Goal: Navigation & Orientation: Find specific page/section

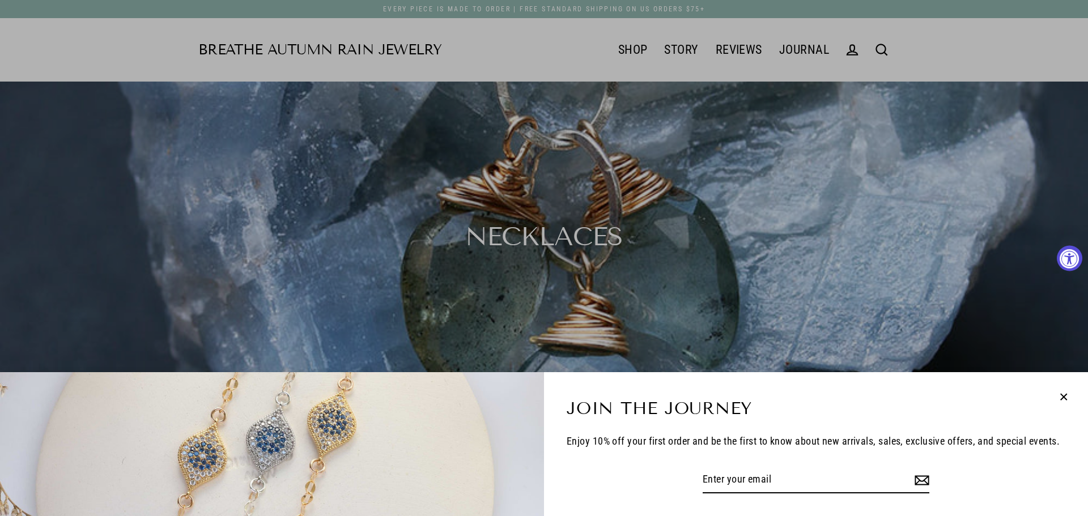
click at [473, 42] on div "Join the Journey Enjoy 10% off your first order and be the first to know about …" at bounding box center [544, 258] width 1088 height 516
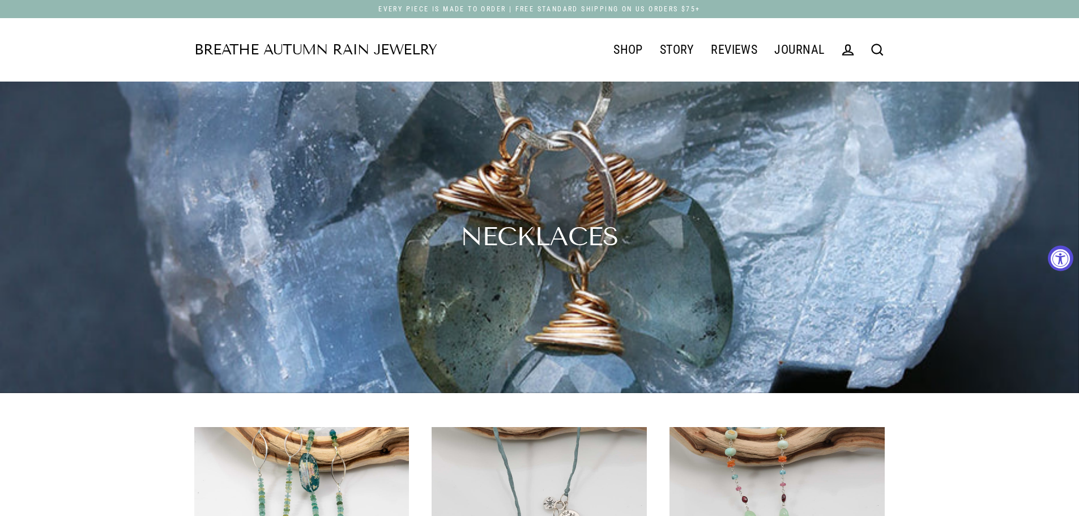
click at [292, 50] on link "Breathe Autumn Rain Jewelry" at bounding box center [315, 50] width 243 height 14
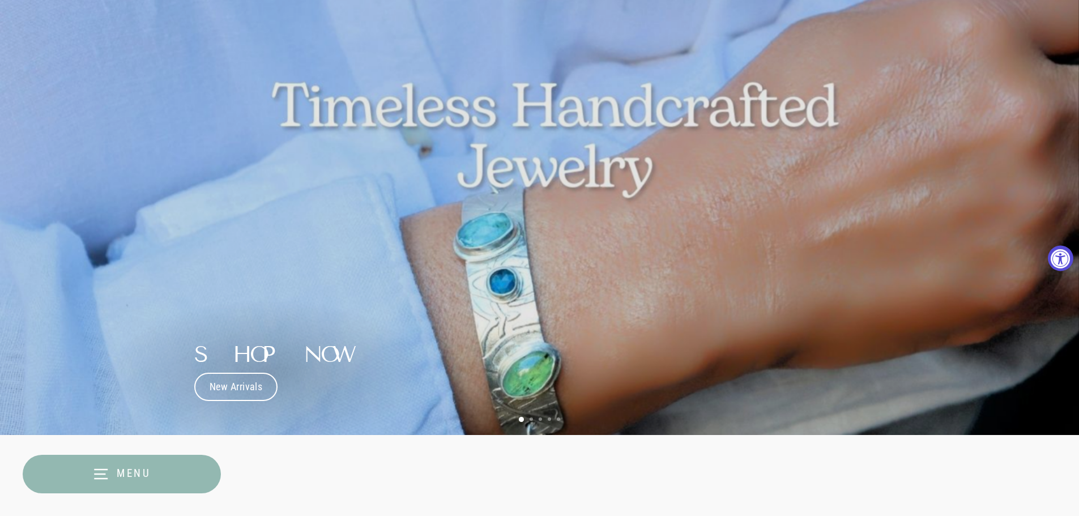
scroll to position [170, 0]
